Goal: Information Seeking & Learning: Compare options

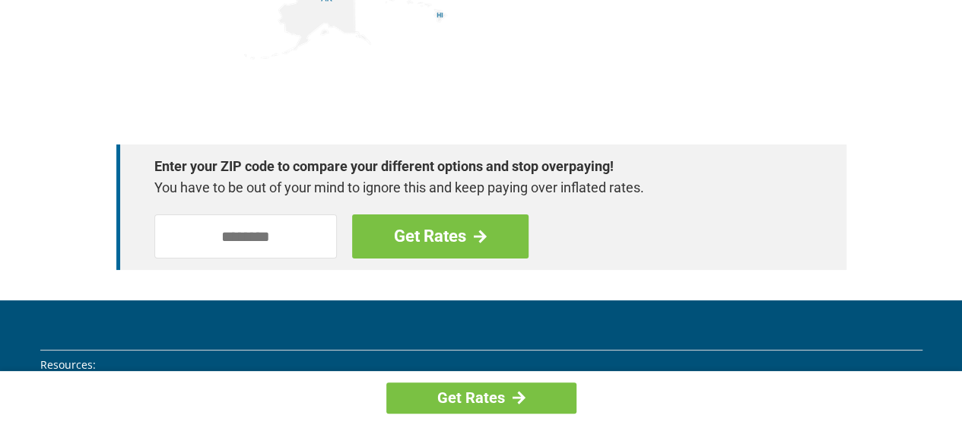
scroll to position [2206, 0]
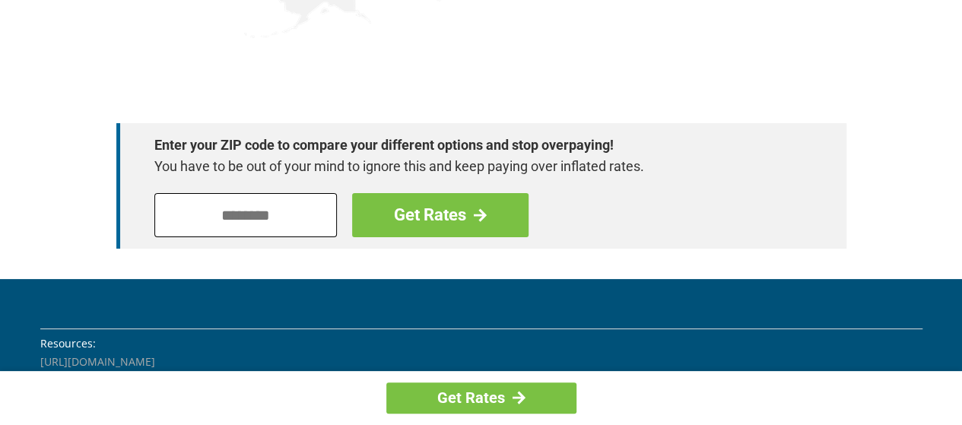
drag, startPoint x: 243, startPoint y: 211, endPoint x: 251, endPoint y: 208, distance: 8.2
click at [246, 209] on input "tel" at bounding box center [245, 215] width 183 height 44
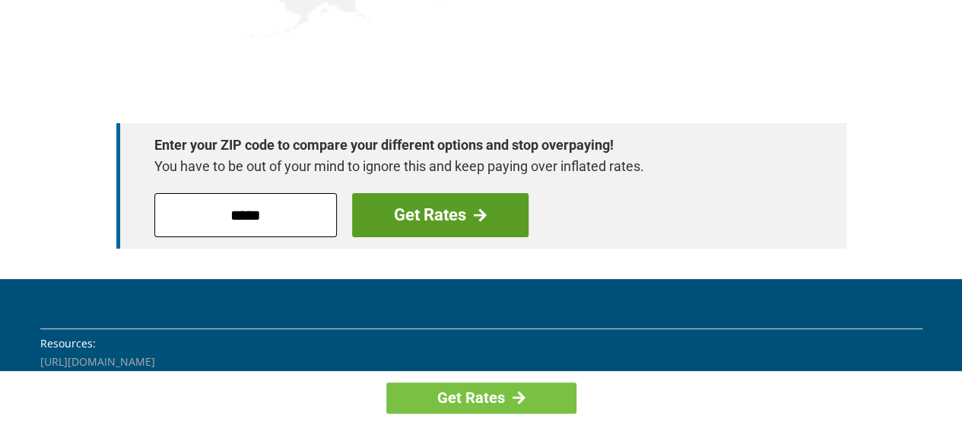
type input "*****"
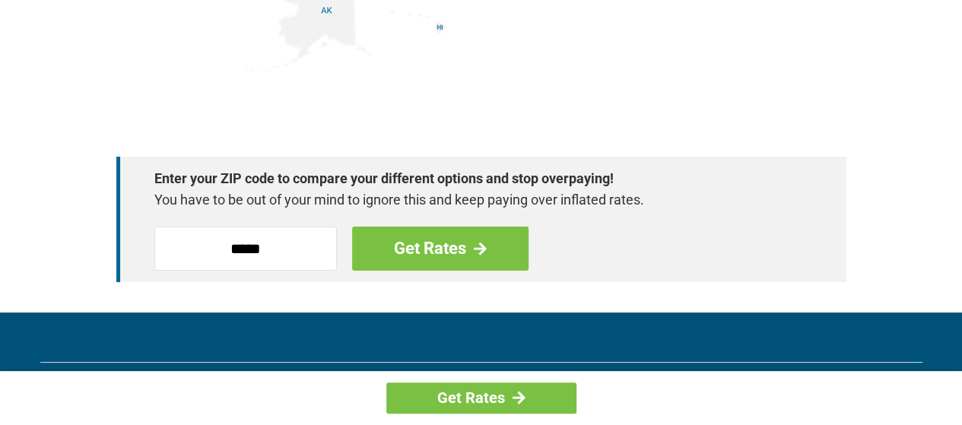
scroll to position [2130, 0]
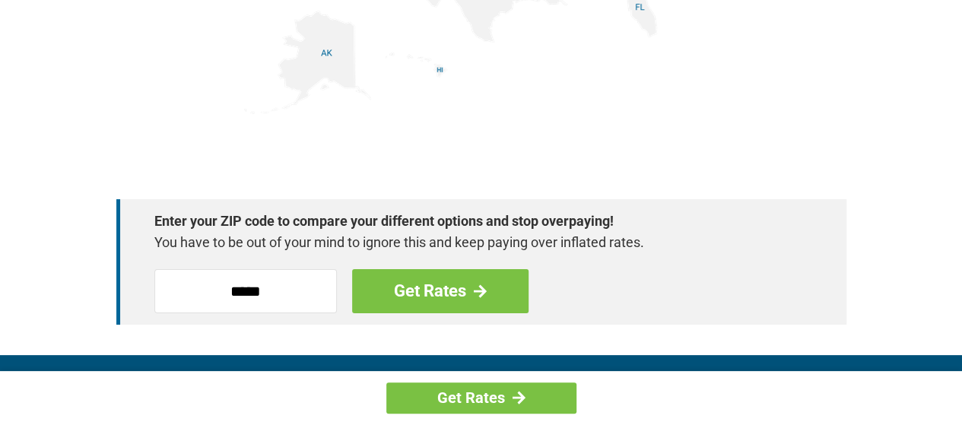
click at [428, 227] on div "Enter your ZIP code to compare your different options and stop overpaying! You …" at bounding box center [481, 261] width 730 height 125
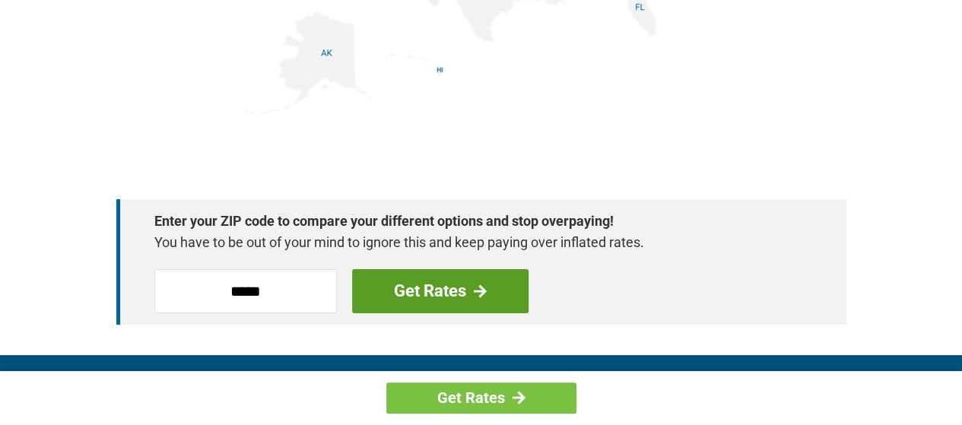
click at [453, 290] on link "Get Rates" at bounding box center [440, 291] width 176 height 44
click at [453, 291] on link "Get Rates" at bounding box center [440, 291] width 176 height 44
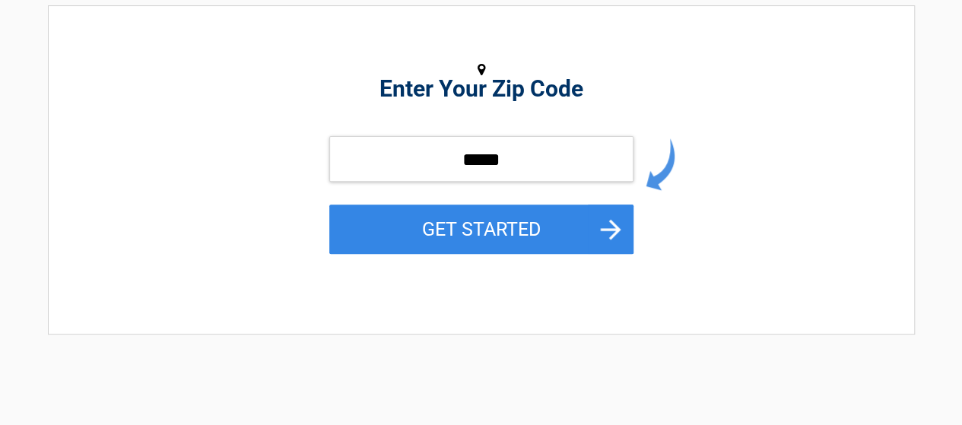
scroll to position [304, 0]
